Goal: Information Seeking & Learning: Learn about a topic

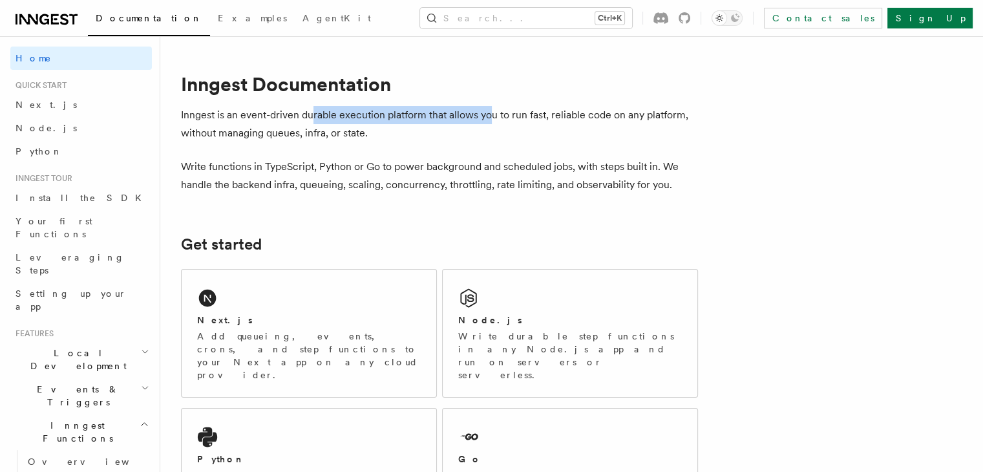
drag, startPoint x: 328, startPoint y: 119, endPoint x: 502, endPoint y: 114, distance: 174.0
click at [502, 114] on p "Inngest is an event-driven durable execution platform that allows you to run fa…" at bounding box center [439, 124] width 517 height 36
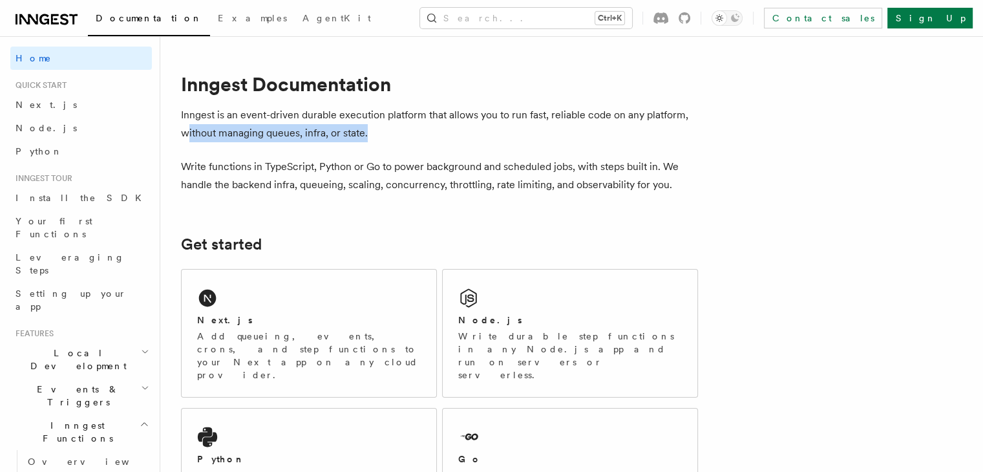
drag, startPoint x: 390, startPoint y: 135, endPoint x: 201, endPoint y: 126, distance: 189.6
click at [201, 126] on p "Inngest is an event-driven durable execution platform that allows you to run fa…" at bounding box center [439, 124] width 517 height 36
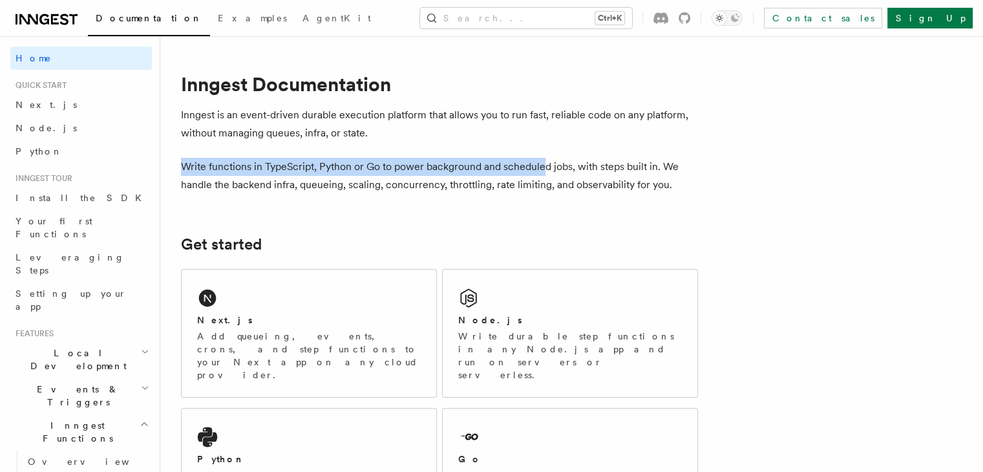
drag, startPoint x: 197, startPoint y: 163, endPoint x: 562, endPoint y: 158, distance: 365.9
click at [562, 158] on p "Write functions in TypeScript, Python or Go to power background and scheduled j…" at bounding box center [439, 176] width 517 height 36
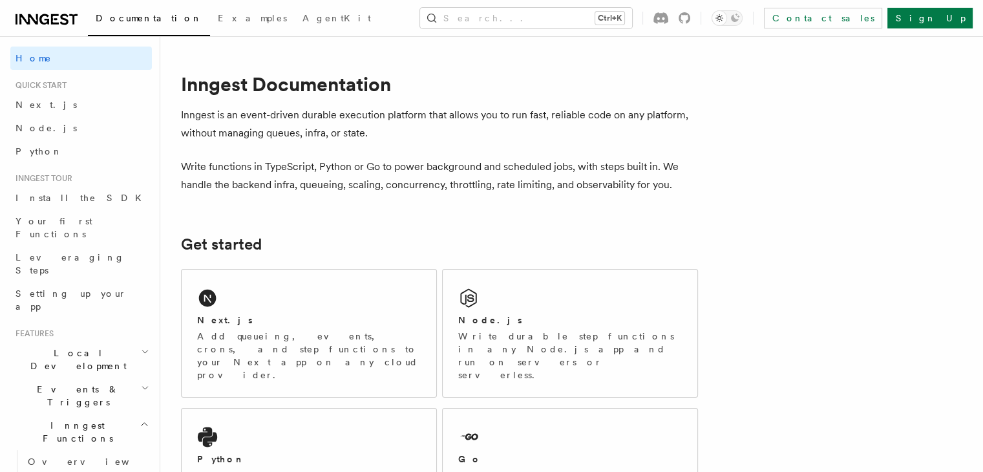
click at [409, 187] on p "Write functions in TypeScript, Python or Go to power background and scheduled j…" at bounding box center [439, 176] width 517 height 36
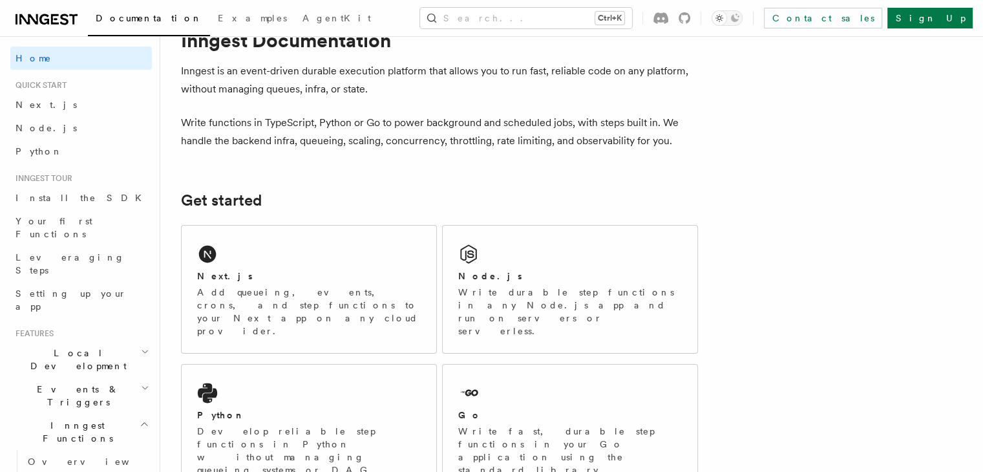
scroll to position [43, 0]
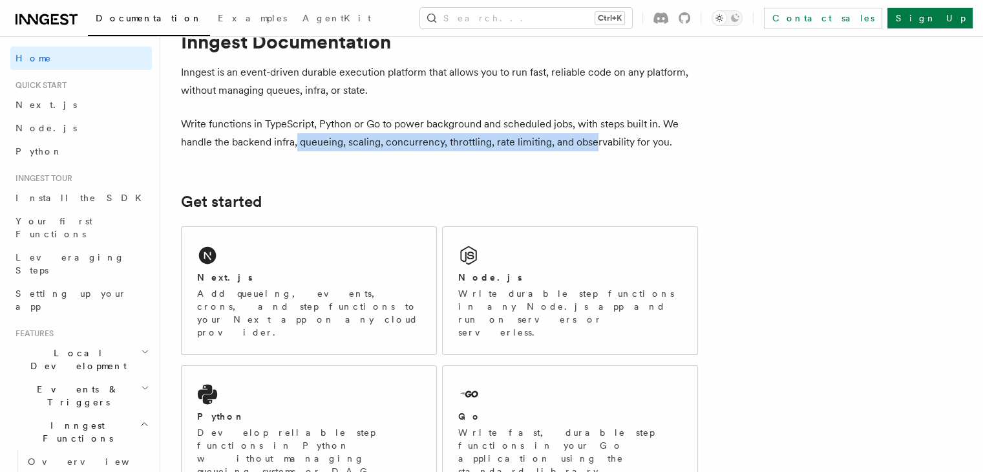
drag, startPoint x: 313, startPoint y: 145, endPoint x: 609, endPoint y: 137, distance: 296.2
click at [609, 137] on p "Write functions in TypeScript, Python or Go to power background and scheduled j…" at bounding box center [439, 133] width 517 height 36
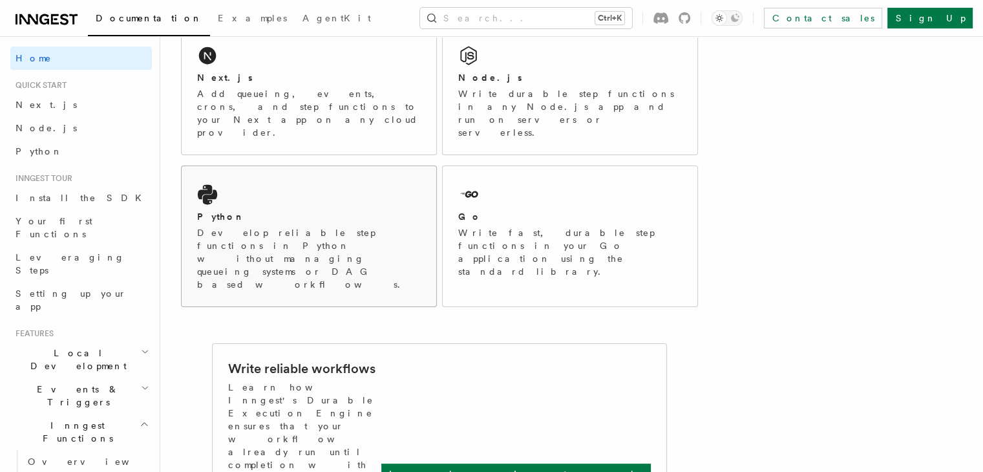
scroll to position [242, 0]
